Goal: Find specific page/section: Find specific page/section

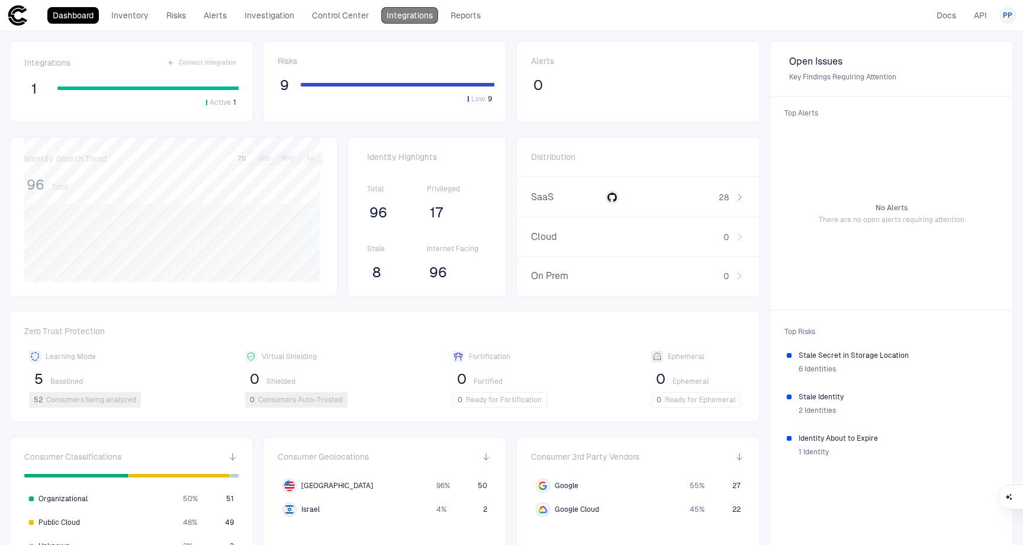
click at [397, 16] on link "Integrations" at bounding box center [409, 15] width 57 height 17
